Goal: Task Accomplishment & Management: Manage account settings

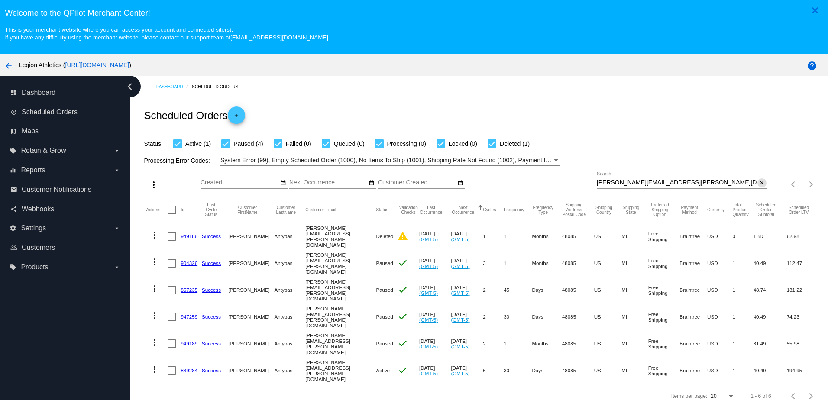
click at [759, 183] on mat-icon "close" at bounding box center [762, 183] width 6 height 7
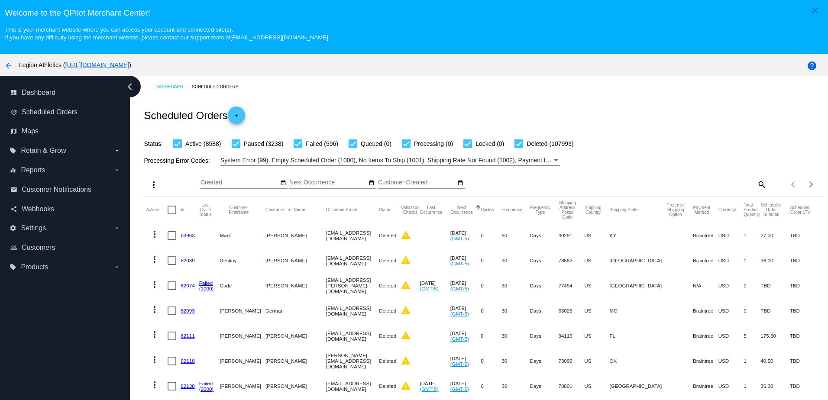
click at [756, 186] on mat-icon "search" at bounding box center [761, 184] width 10 height 13
drag, startPoint x: 716, startPoint y: 188, endPoint x: 697, endPoint y: 185, distance: 19.2
click at [715, 186] on input "Search" at bounding box center [682, 182] width 170 height 7
paste input "[EMAIL_ADDRESS][DOMAIN_NAME]"
type input "[EMAIL_ADDRESS][DOMAIN_NAME]"
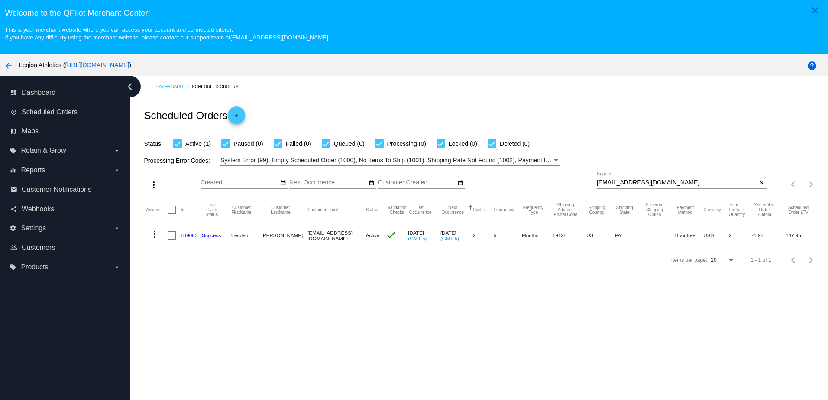
click at [184, 238] on link "869063" at bounding box center [189, 236] width 17 height 6
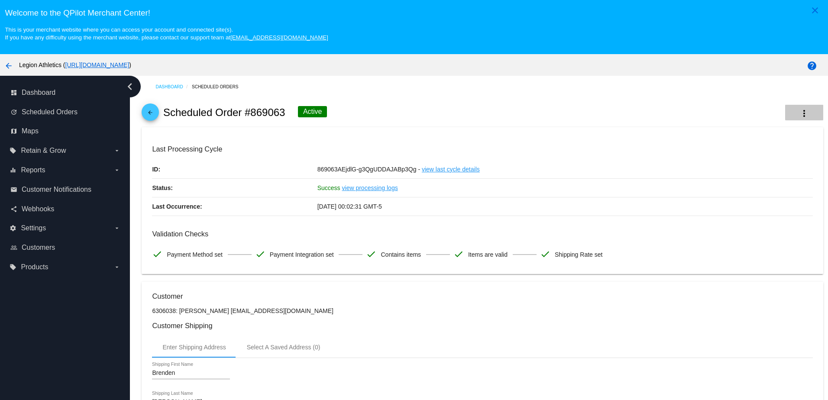
click at [799, 116] on mat-icon "more_vert" at bounding box center [804, 113] width 10 height 10
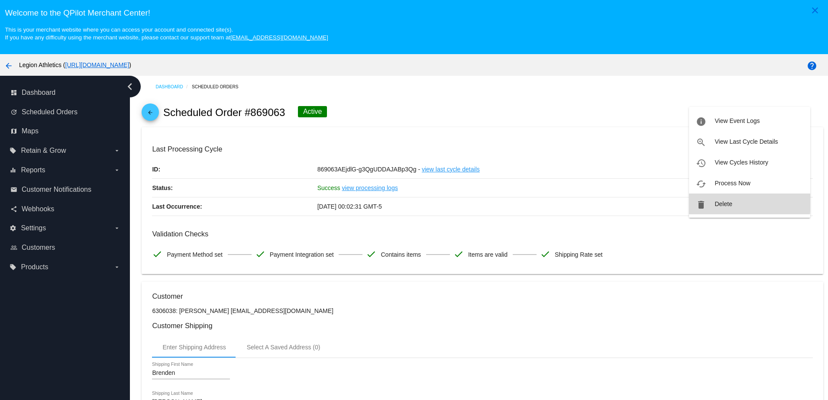
click at [717, 202] on span "Delete" at bounding box center [723, 204] width 17 height 7
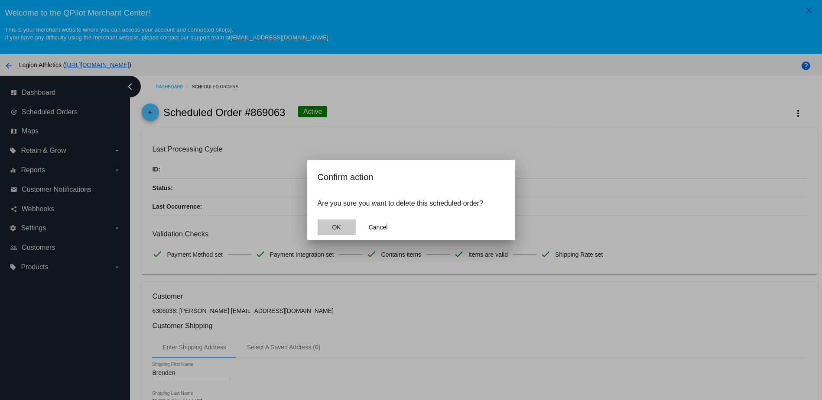
click at [329, 225] on button "OK" at bounding box center [337, 228] width 38 height 16
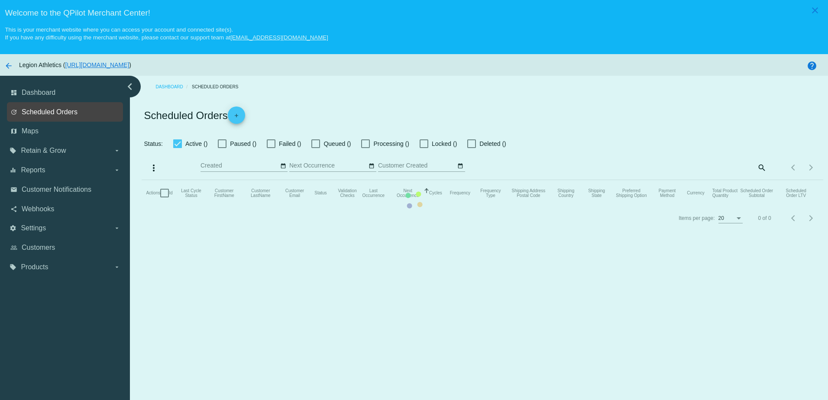
checkbox input "true"
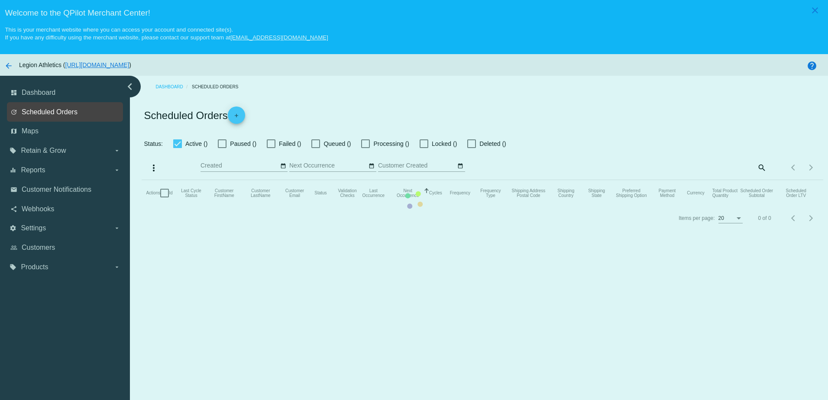
checkbox input "true"
